Goal: Task Accomplishment & Management: Use online tool/utility

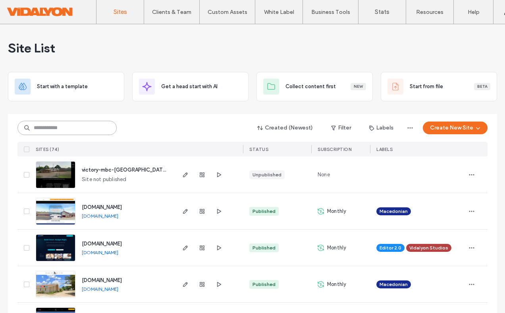
click at [82, 129] on input at bounding box center [66, 128] width 99 height 14
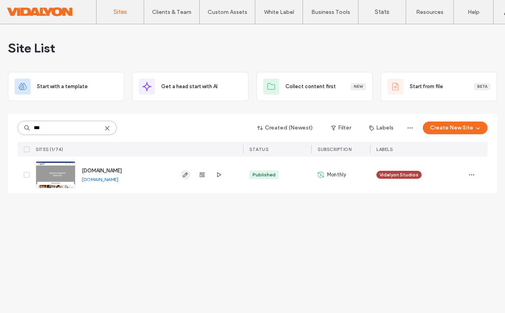
type input "***"
click at [181, 177] on span "button" at bounding box center [186, 175] width 10 height 10
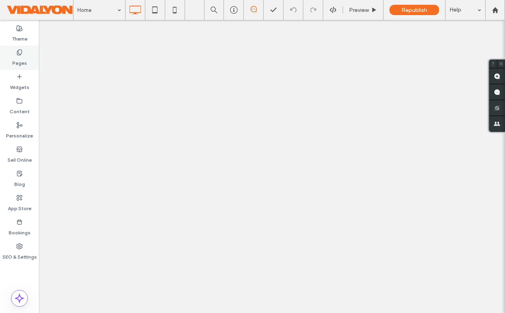
click at [19, 55] on icon at bounding box center [19, 52] width 6 height 6
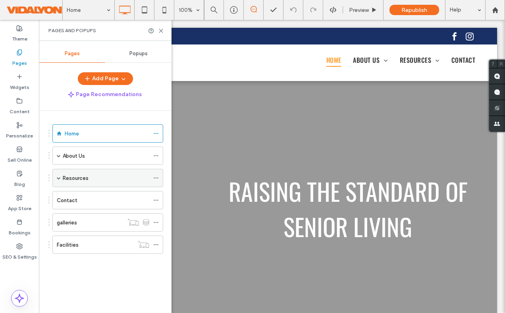
click at [60, 178] on span at bounding box center [59, 178] width 4 height 4
click at [59, 177] on span at bounding box center [59, 178] width 4 height 4
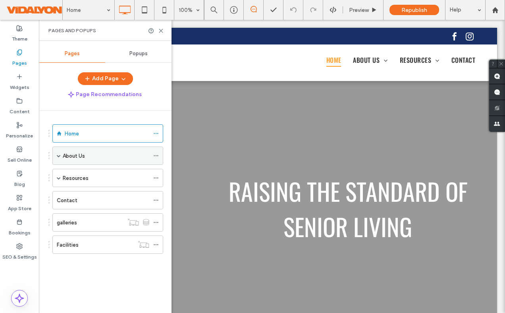
click at [57, 154] on span at bounding box center [59, 156] width 4 height 4
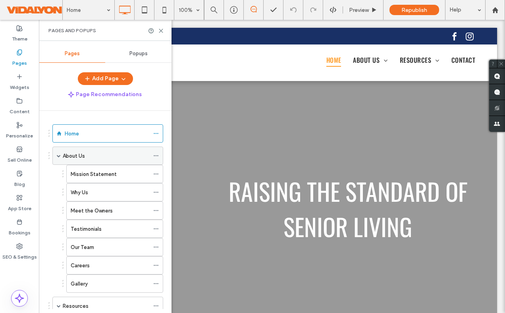
click at [57, 154] on span at bounding box center [59, 156] width 4 height 4
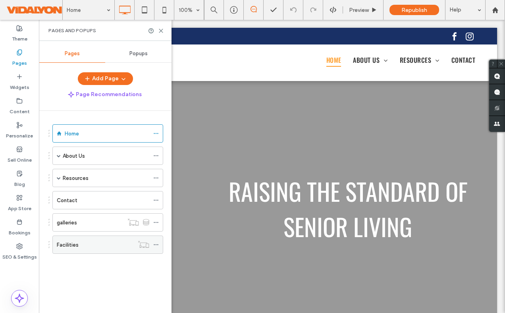
click at [65, 246] on label "Facilities" at bounding box center [68, 245] width 22 height 14
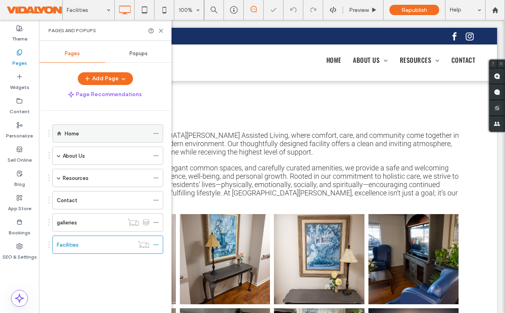
click at [70, 135] on label "Home" at bounding box center [72, 134] width 14 height 14
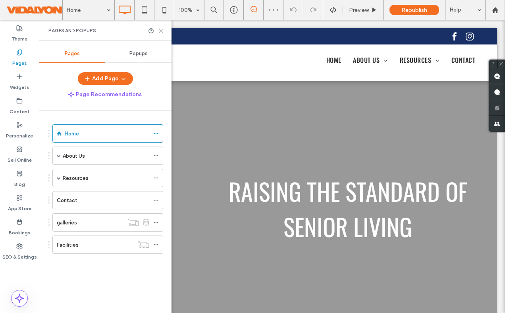
click at [159, 32] on icon at bounding box center [161, 31] width 6 height 6
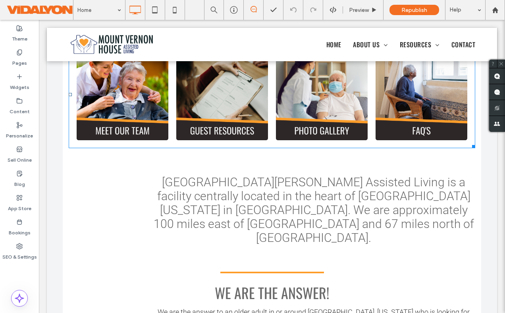
scroll to position [325, 0]
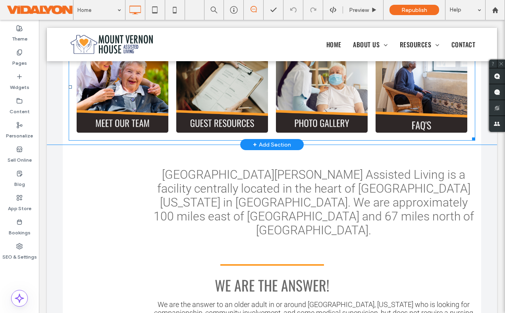
click at [413, 108] on link at bounding box center [421, 86] width 97 height 97
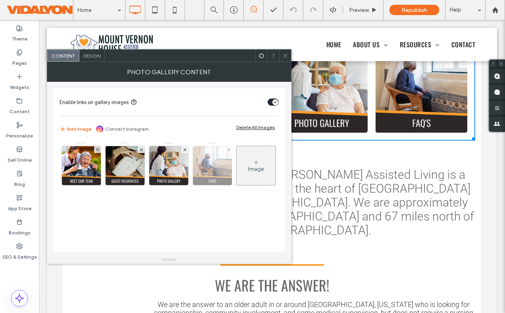
click at [211, 166] on img at bounding box center [212, 165] width 39 height 39
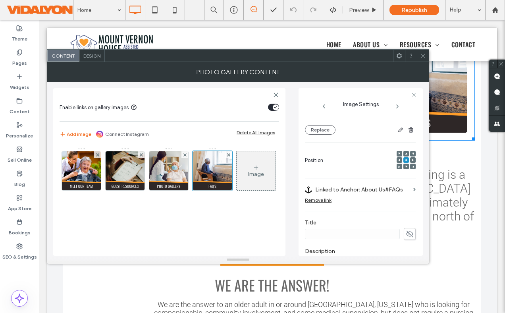
scroll to position [76, 0]
click at [379, 190] on label "Linked to Anchor: About Us#FAQs" at bounding box center [362, 190] width 95 height 15
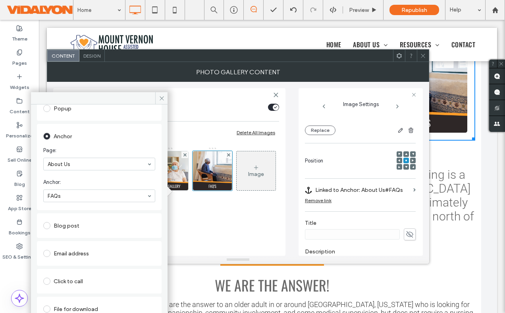
scroll to position [0, 0]
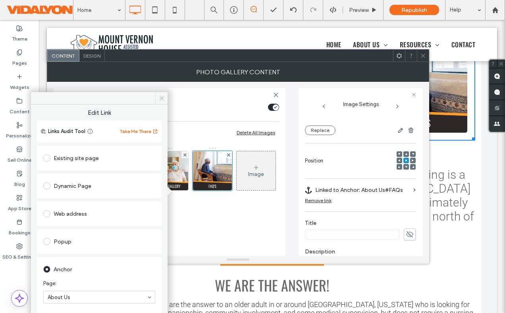
click at [160, 98] on icon at bounding box center [162, 98] width 6 height 6
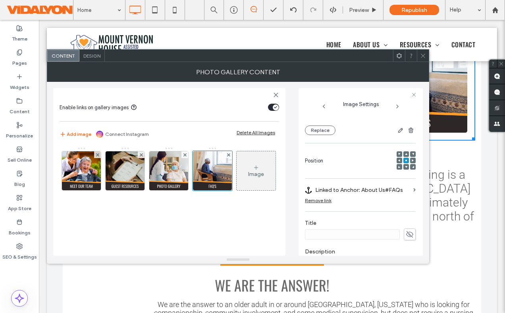
click at [423, 55] on icon at bounding box center [423, 56] width 6 height 6
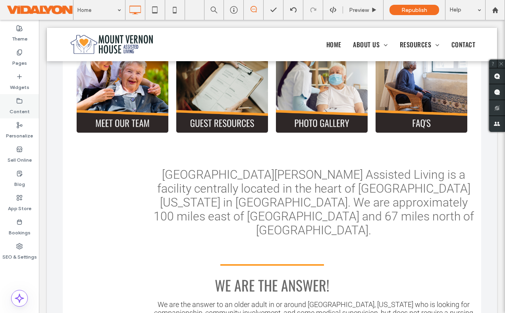
click at [14, 106] on label "Content" at bounding box center [20, 109] width 20 height 11
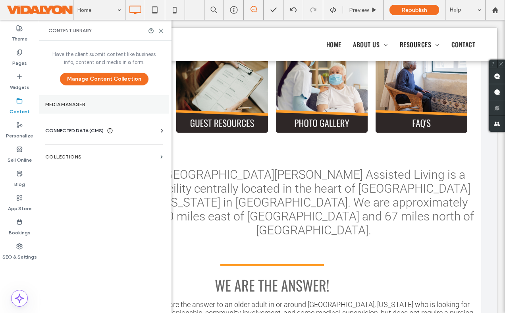
click at [53, 102] on label "Media Manager" at bounding box center [104, 105] width 118 height 6
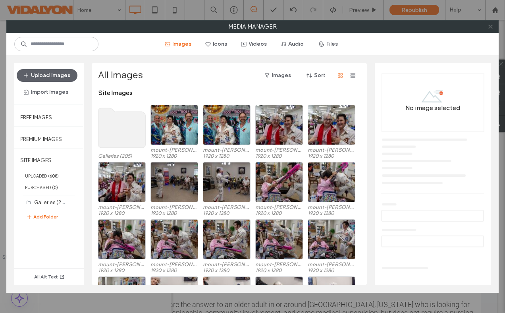
click at [491, 27] on icon at bounding box center [490, 27] width 6 height 6
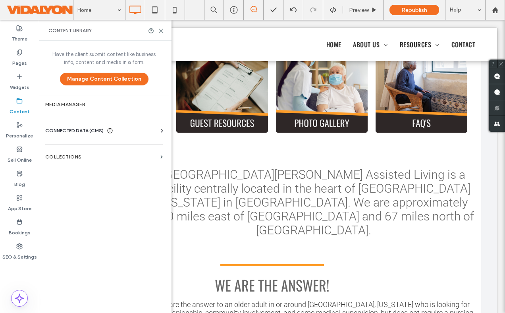
click at [85, 131] on span "CONNECTED DATA (CMS)" at bounding box center [74, 131] width 58 height 8
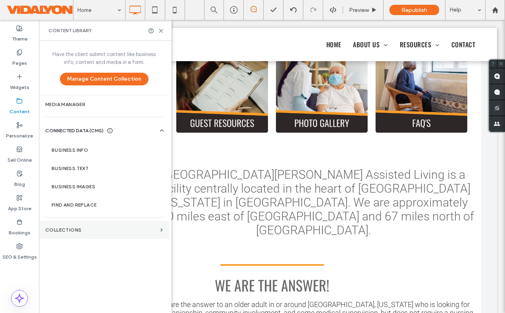
click at [82, 231] on label "Collections" at bounding box center [101, 230] width 112 height 6
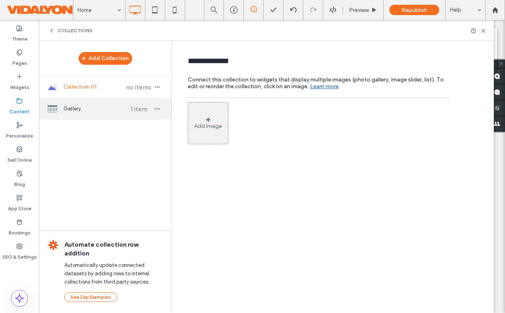
click at [89, 109] on span "Gallery" at bounding box center [93, 109] width 59 height 8
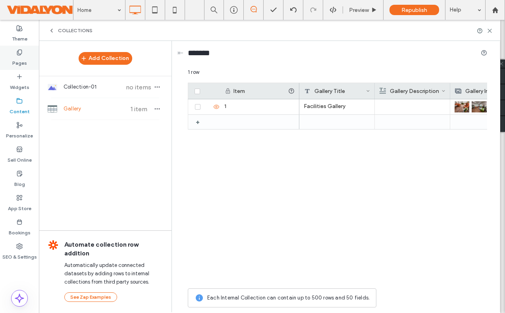
click at [21, 59] on label "Pages" at bounding box center [19, 61] width 15 height 11
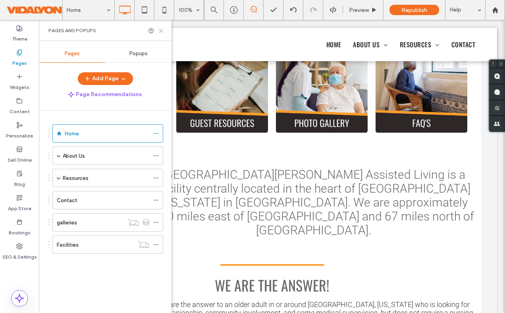
click at [159, 31] on icon at bounding box center [161, 31] width 6 height 6
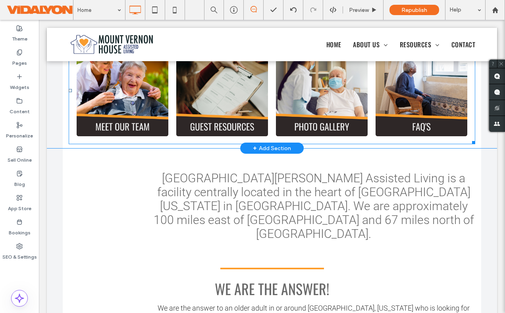
scroll to position [322, 0]
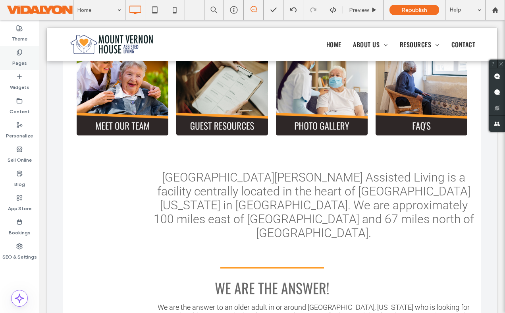
click at [25, 56] on label "Pages" at bounding box center [19, 61] width 15 height 11
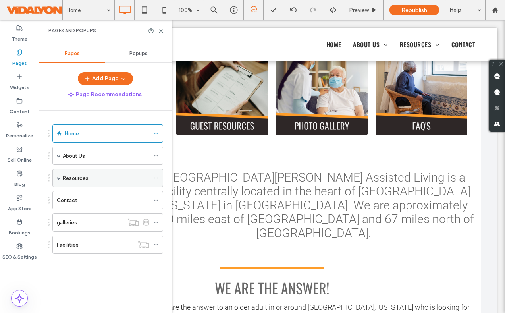
click at [60, 177] on span at bounding box center [59, 178] width 4 height 4
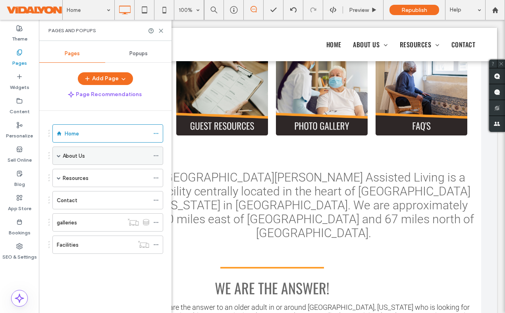
click at [59, 158] on span at bounding box center [59, 155] width 4 height 17
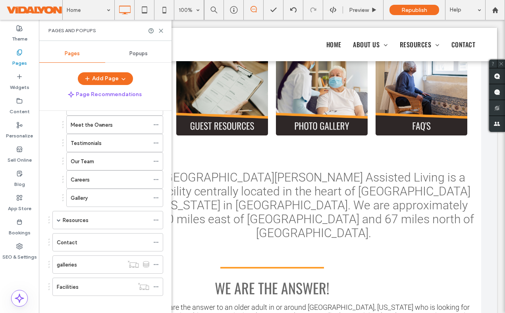
scroll to position [92, 0]
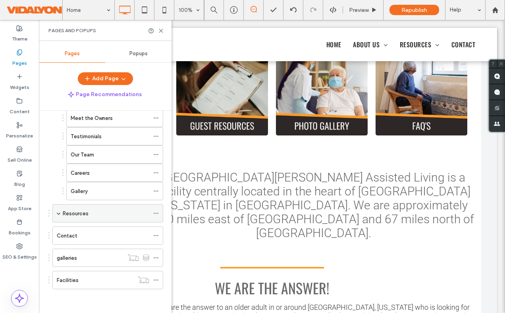
click at [58, 213] on span at bounding box center [59, 213] width 4 height 4
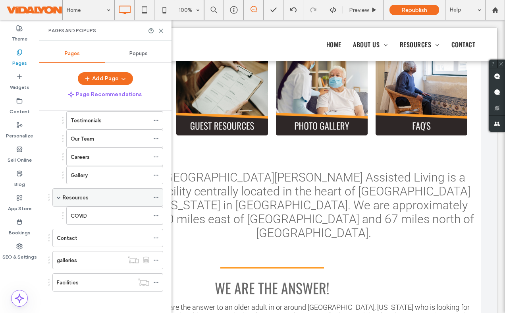
scroll to position [111, 0]
click at [59, 193] on span at bounding box center [59, 195] width 4 height 4
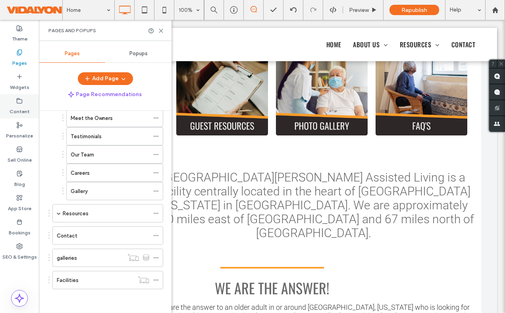
click at [22, 112] on label "Content" at bounding box center [20, 109] width 20 height 11
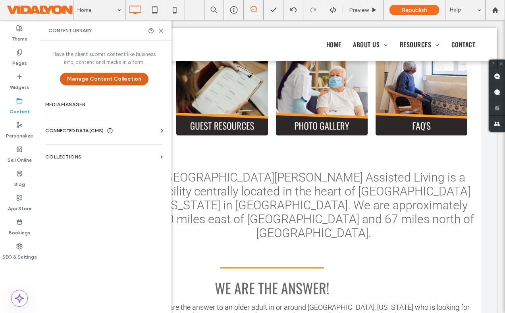
click at [94, 76] on button "Manage Content Collection" at bounding box center [104, 79] width 89 height 13
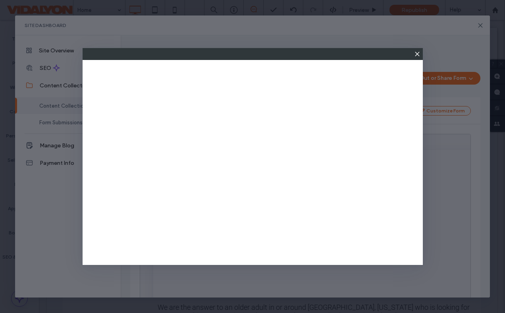
scroll to position [0, 0]
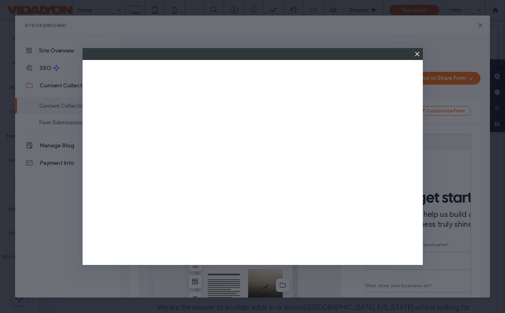
click at [418, 52] on icon at bounding box center [417, 54] width 6 height 6
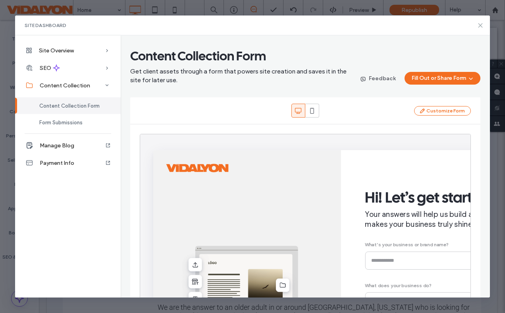
click at [478, 26] on icon at bounding box center [480, 25] width 6 height 6
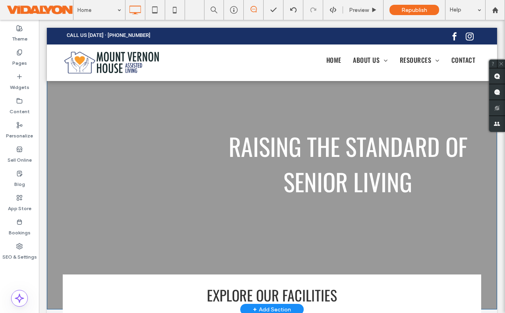
scroll to position [43, 0]
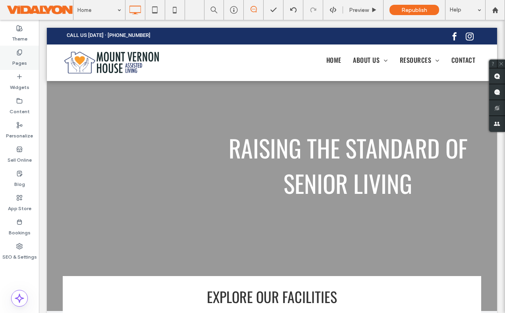
click at [23, 58] on label "Pages" at bounding box center [19, 61] width 15 height 11
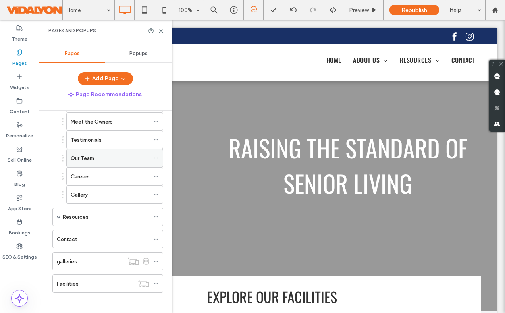
scroll to position [92, 0]
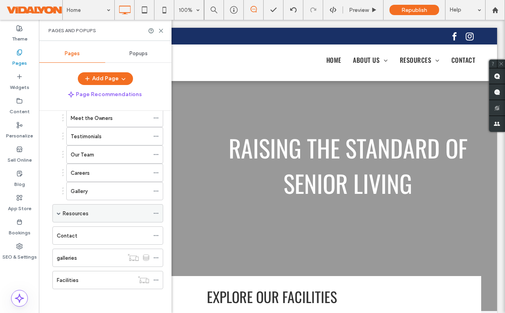
click at [58, 212] on span at bounding box center [59, 213] width 4 height 4
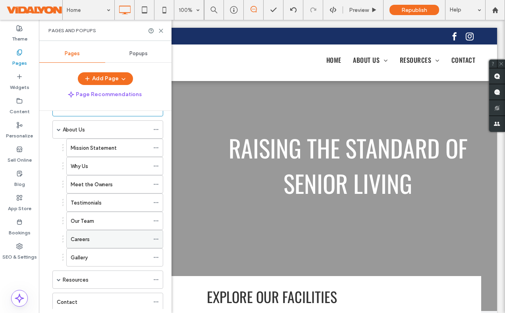
scroll to position [21, 0]
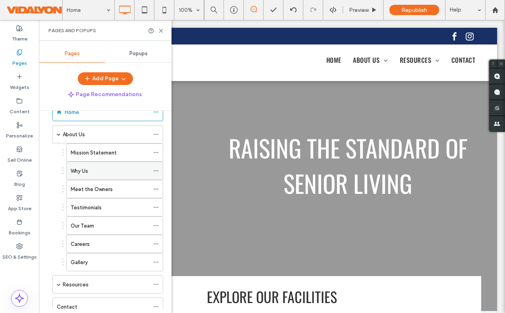
click at [88, 172] on label "Why Us" at bounding box center [79, 171] width 17 height 14
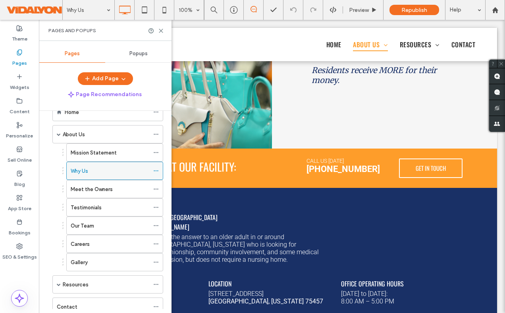
scroll to position [649, 0]
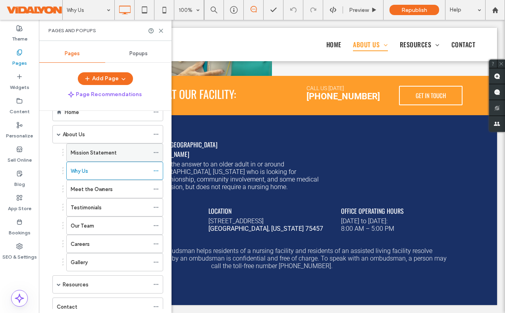
click at [88, 150] on label "Mission Statement" at bounding box center [94, 153] width 46 height 14
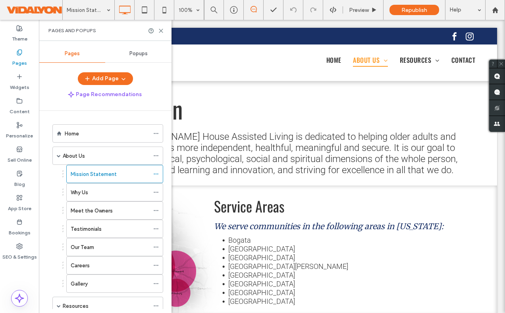
click at [138, 54] on span "Popups" at bounding box center [138, 53] width 18 height 6
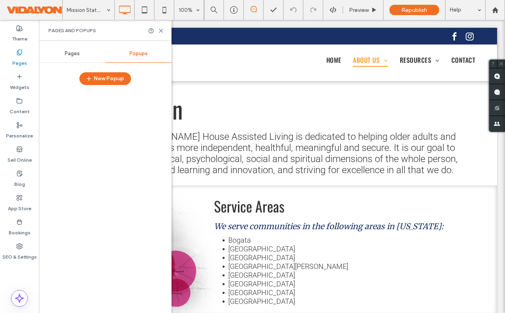
click at [74, 55] on span "Pages" at bounding box center [72, 53] width 15 height 6
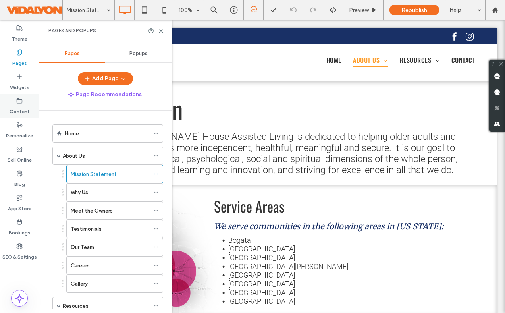
click at [25, 105] on label "Content" at bounding box center [20, 109] width 20 height 11
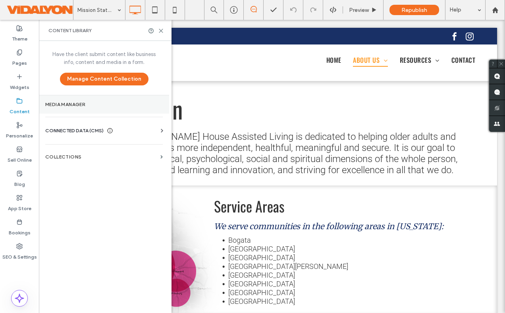
click at [76, 105] on label "Media Manager" at bounding box center [104, 105] width 118 height 6
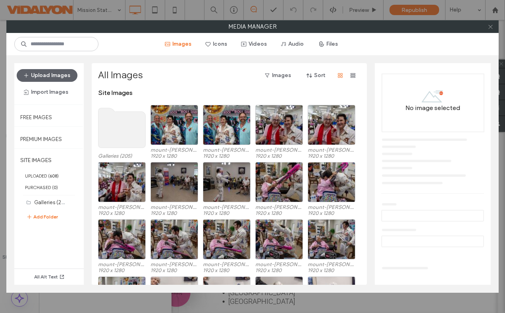
click at [488, 25] on use at bounding box center [490, 27] width 4 height 4
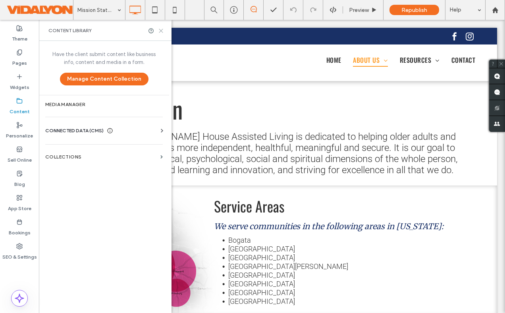
click at [159, 32] on icon at bounding box center [161, 31] width 6 height 6
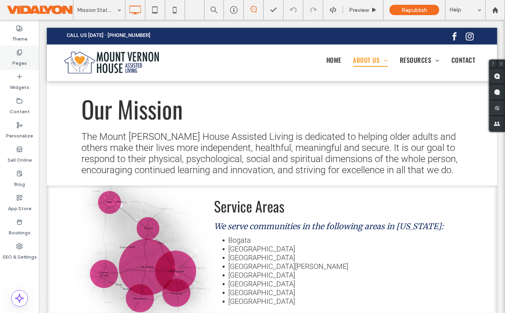
click at [21, 52] on use at bounding box center [19, 52] width 4 height 5
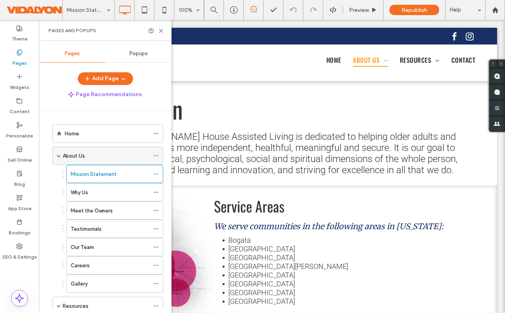
click at [78, 155] on label "About Us" at bounding box center [74, 156] width 22 height 14
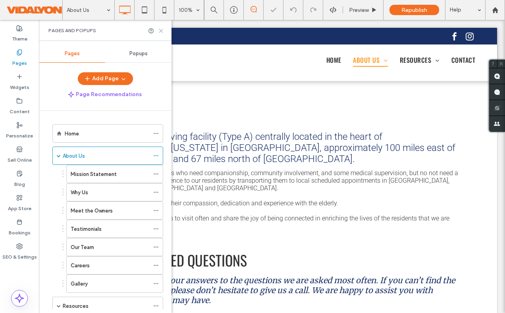
click at [160, 32] on icon at bounding box center [161, 31] width 6 height 6
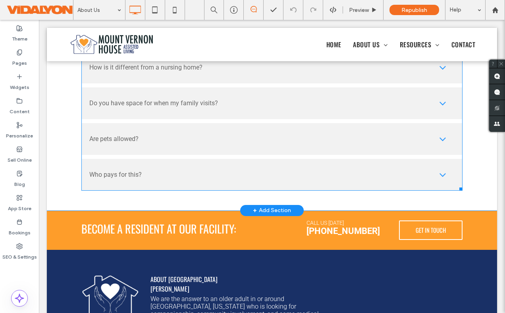
scroll to position [390, 0]
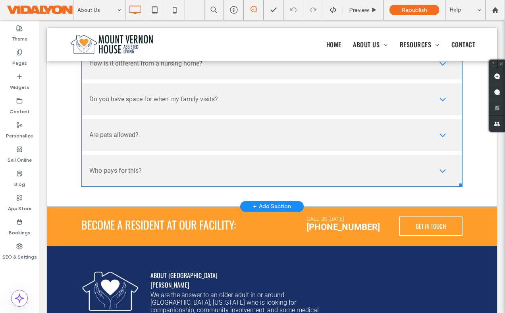
click at [445, 160] on span at bounding box center [271, 66] width 381 height 242
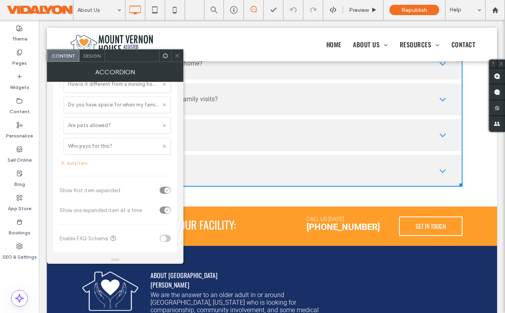
scroll to position [113, 0]
click at [102, 143] on div at bounding box center [115, 113] width 124 height 277
click at [97, 146] on div at bounding box center [115, 113] width 124 height 277
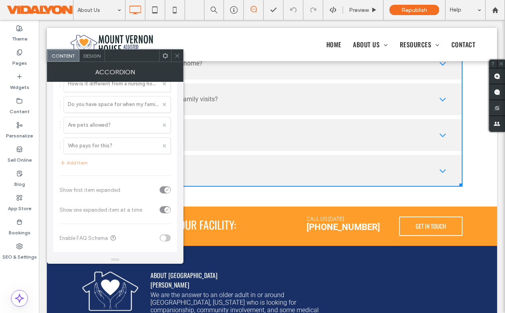
click at [97, 146] on div at bounding box center [115, 113] width 124 height 277
click at [94, 147] on div at bounding box center [115, 113] width 124 height 277
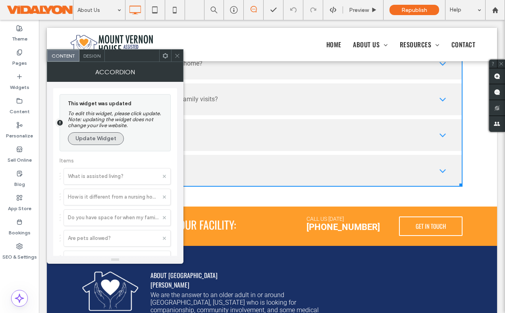
click at [104, 137] on button "Update Widget" at bounding box center [96, 138] width 56 height 13
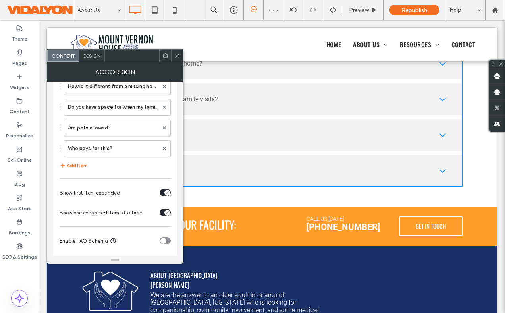
scroll to position [118, 0]
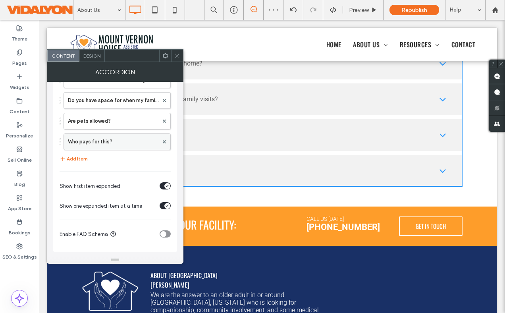
click at [98, 143] on label "Who pays for this?" at bounding box center [113, 142] width 91 height 16
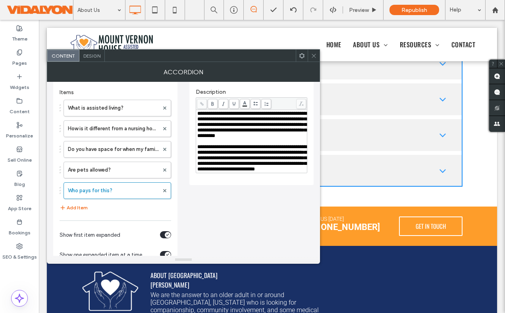
scroll to position [72, 0]
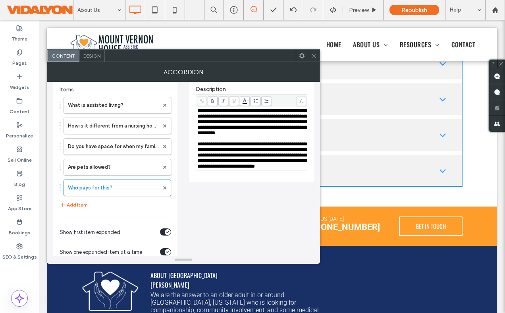
click at [208, 164] on span "**********" at bounding box center [251, 154] width 109 height 27
click at [314, 56] on icon at bounding box center [314, 56] width 6 height 6
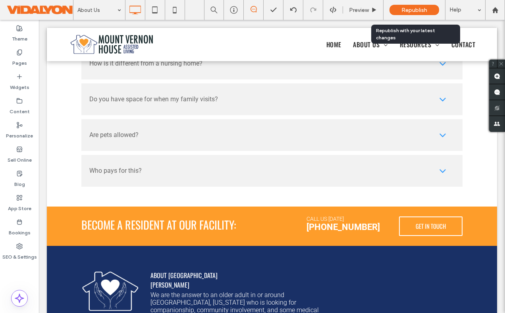
click at [410, 9] on span "Republish" at bounding box center [414, 10] width 26 height 7
